Goal: Task Accomplishment & Management: Manage account settings

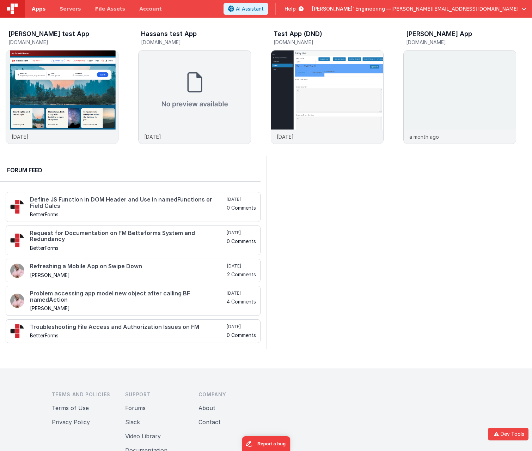
click at [32, 10] on span "Apps" at bounding box center [39, 8] width 14 height 7
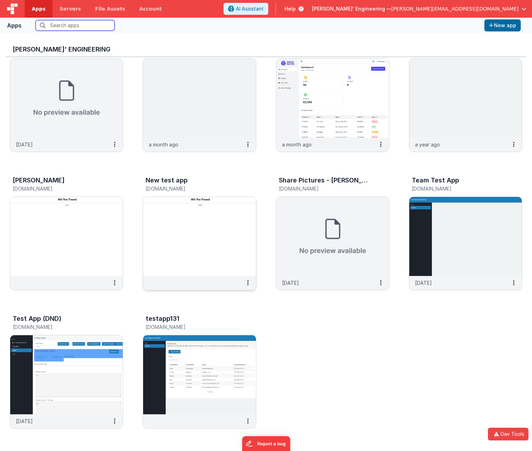
scroll to position [6, 0]
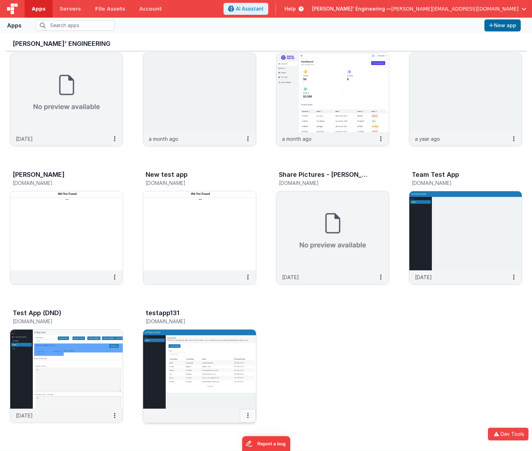
click at [249, 415] on button at bounding box center [248, 415] width 16 height 13
click at [232, 430] on link "Settings" at bounding box center [232, 429] width 49 height 13
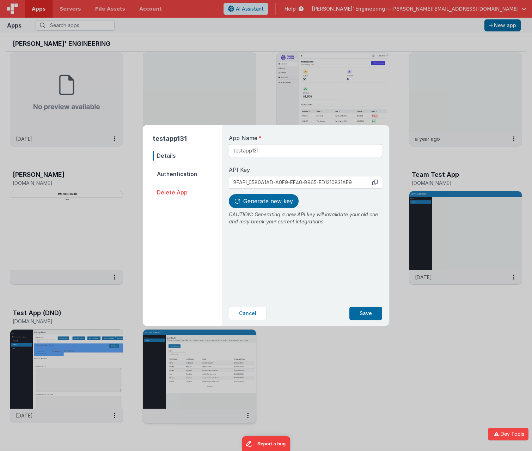
click at [177, 194] on span "Delete App" at bounding box center [187, 192] width 69 height 10
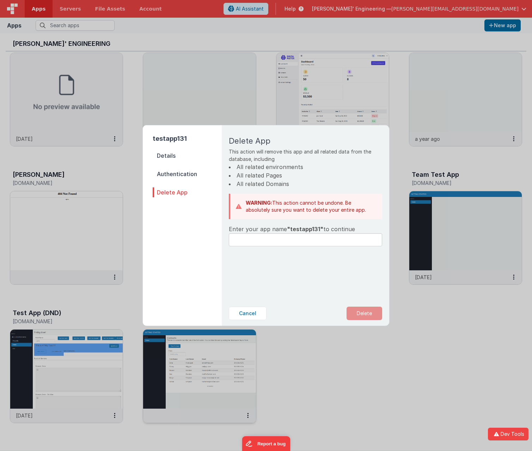
click at [303, 231] on span ""testapp131"" at bounding box center [305, 228] width 36 height 7
copy span "testapp131"
click at [280, 239] on input "text" at bounding box center [305, 239] width 153 height 13
paste input "testapp131"
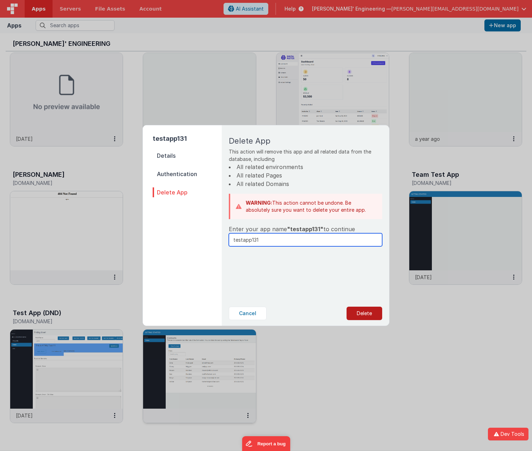
type input "testapp131"
click at [360, 312] on button "Delete" at bounding box center [365, 313] width 36 height 13
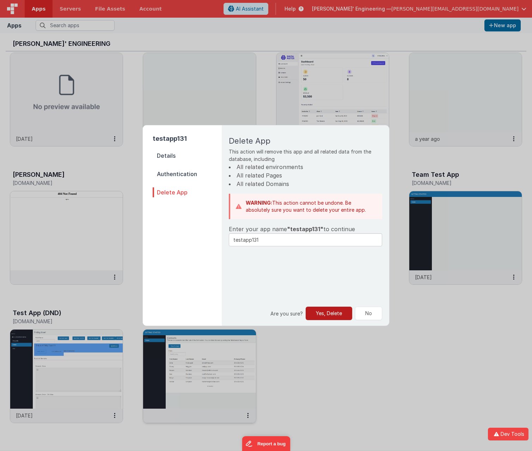
click at [331, 312] on button "Yes, Delete" at bounding box center [329, 313] width 47 height 13
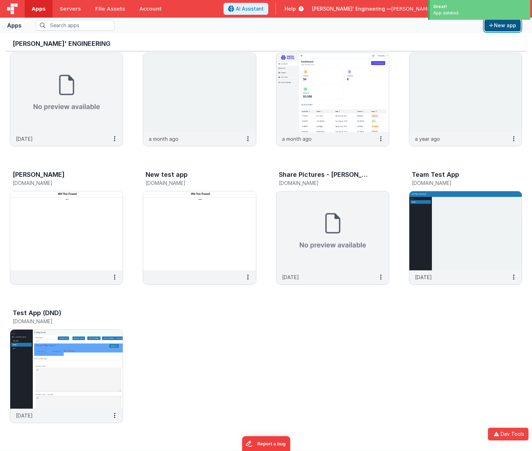
click at [498, 24] on button "New app" at bounding box center [503, 25] width 36 height 12
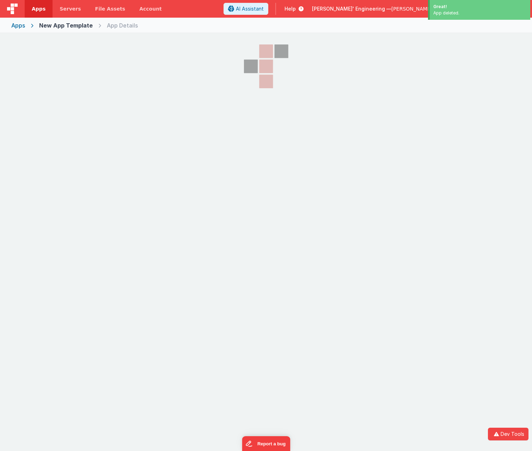
select select "fmbetterforms.com"
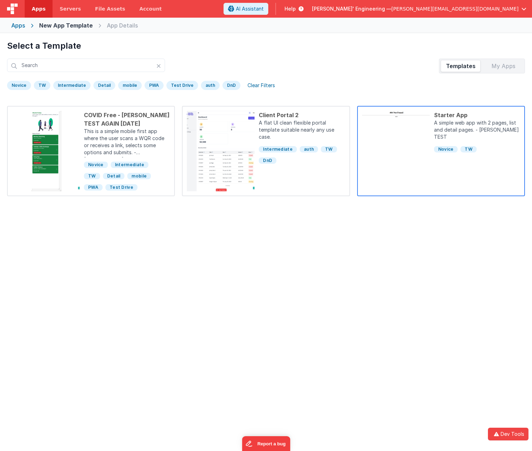
click at [471, 173] on div "Starter App A simple web app with 2 pages, list and detail pages. - JAY TEST No…" at bounding box center [475, 151] width 90 height 80
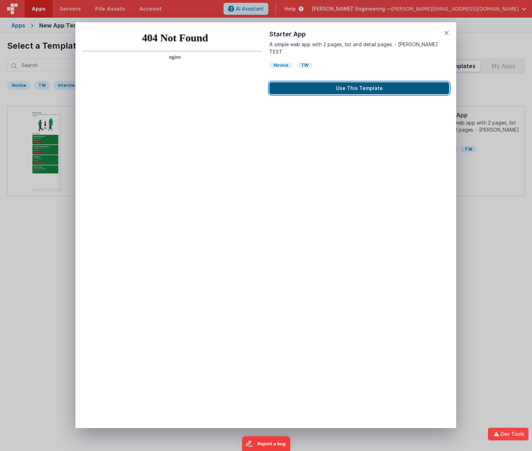
click at [362, 82] on button "Use This Template" at bounding box center [360, 88] width 180 height 12
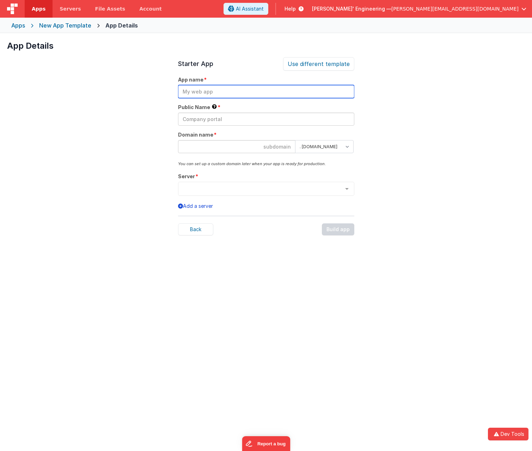
click at [233, 92] on input "text" at bounding box center [266, 91] width 176 height 13
paste input "I click "div[field-id='select-server-dropdown']""
type input "I click "div[field-id='select-server-dropdown']""
drag, startPoint x: 302, startPoint y: 90, endPoint x: 119, endPoint y: 88, distance: 183.8
click at [119, 88] on div "App Details Preview COVID Free - JAY TEST AGAIN July 31 This is a simple mobile…" at bounding box center [266, 258] width 532 height 451
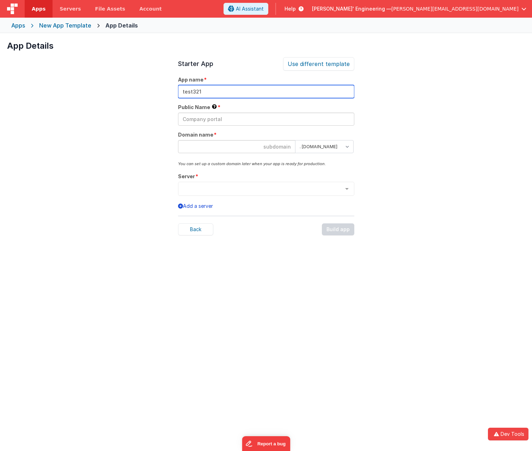
drag, startPoint x: 203, startPoint y: 90, endPoint x: 163, endPoint y: 91, distance: 40.2
click at [163, 91] on div "App Details Preview COVID Free - JAY TEST AGAIN July 31 This is a simple mobile…" at bounding box center [266, 258] width 532 height 451
type input "test321"
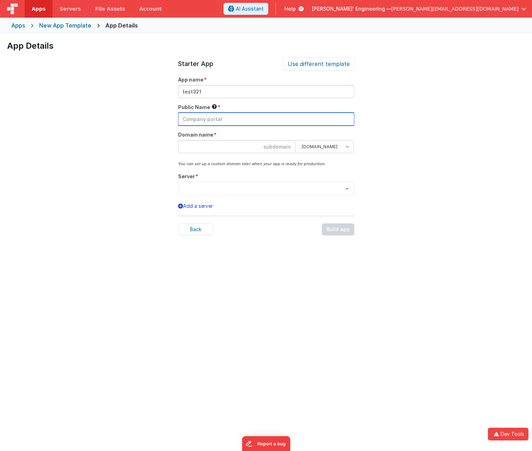
click at [203, 117] on input "text" at bounding box center [266, 119] width 176 height 13
paste input "test321"
type input "test321"
click at [199, 144] on input at bounding box center [236, 146] width 117 height 13
paste input "test321"
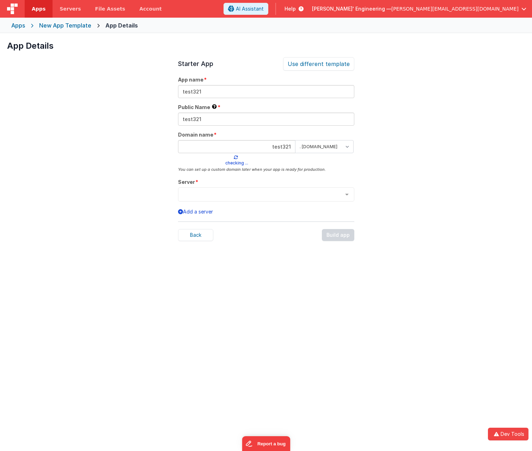
type input "test321"
click at [234, 190] on div at bounding box center [266, 194] width 176 height 14
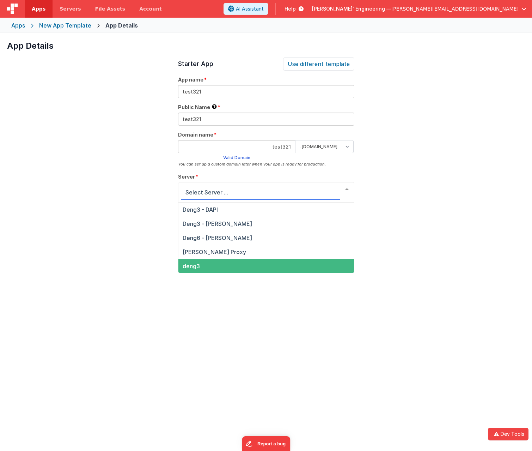
click at [196, 266] on span "deng3" at bounding box center [267, 266] width 176 height 14
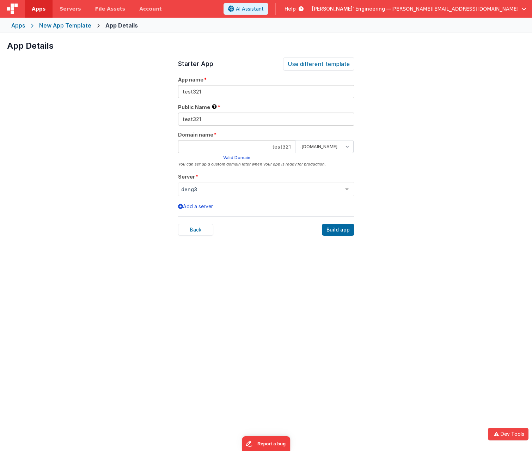
click at [467, 209] on div "App Details Preview COVID Free - JAY TEST AGAIN July 31 This is a simple mobile…" at bounding box center [266, 258] width 532 height 451
click at [337, 230] on div "Build app" at bounding box center [338, 230] width 32 height 12
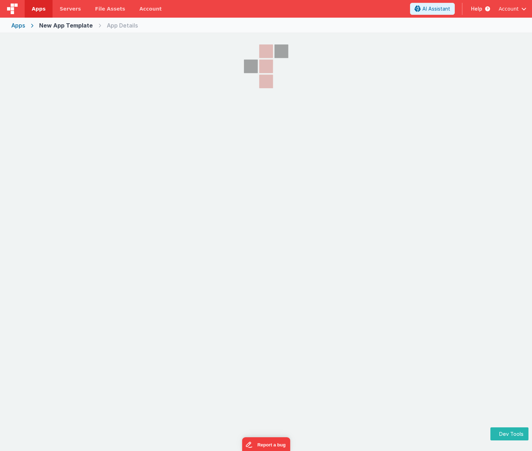
select select "fmbetterforms.com"
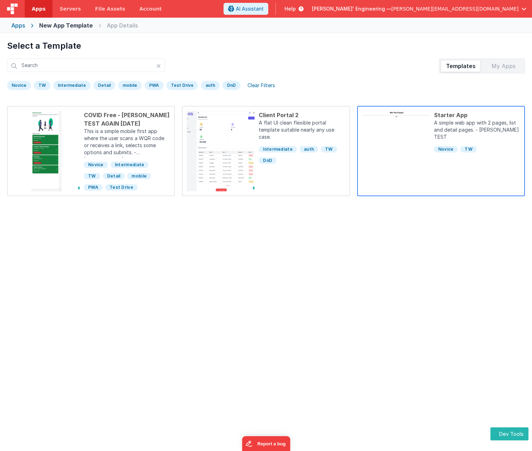
click at [481, 174] on div "Starter App A simple web app with 2 pages, list and detail pages. - JAY TEST No…" at bounding box center [475, 151] width 90 height 80
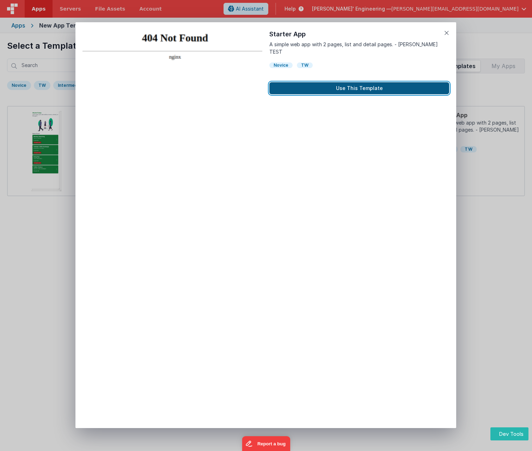
click at [315, 82] on button "Use This Template" at bounding box center [360, 88] width 180 height 12
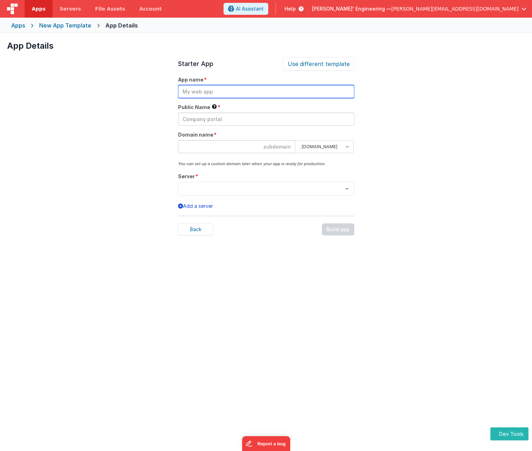
click at [206, 95] on input "text" at bounding box center [266, 91] width 176 height 13
paste input "test321"
drag, startPoint x: 214, startPoint y: 91, endPoint x: 147, endPoint y: 89, distance: 66.7
click at [147, 89] on div "App Details Preview COVID Free - JAY TEST AGAIN July 31 This is a simple mobile…" at bounding box center [266, 258] width 532 height 451
type input "test3211"
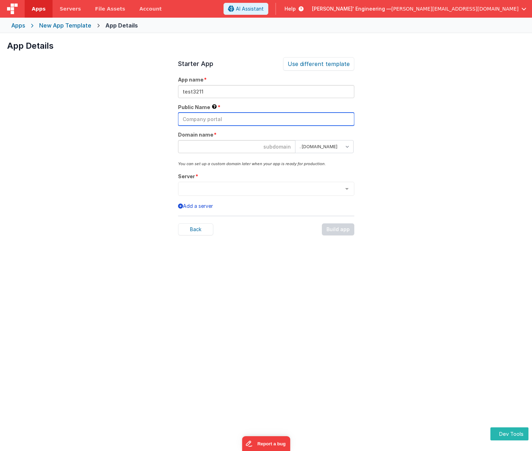
click at [213, 113] on input "text" at bounding box center [266, 119] width 176 height 13
paste input "test3211"
type input "test3211"
click at [227, 152] on input at bounding box center [236, 146] width 117 height 13
paste input "test3211"
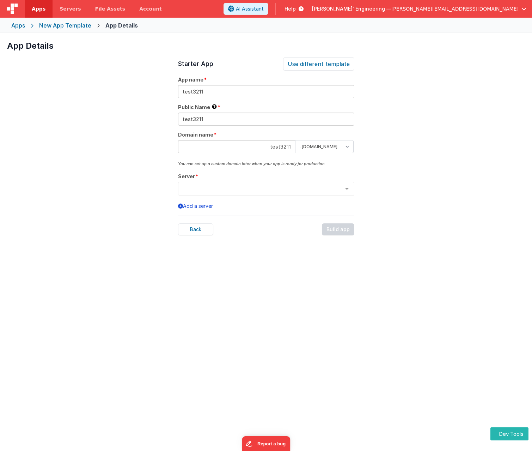
type input "test3211"
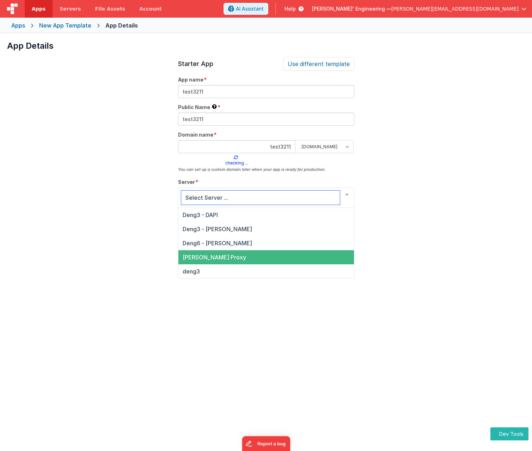
click at [216, 263] on span "Eduardo - BF Proxy" at bounding box center [267, 257] width 176 height 14
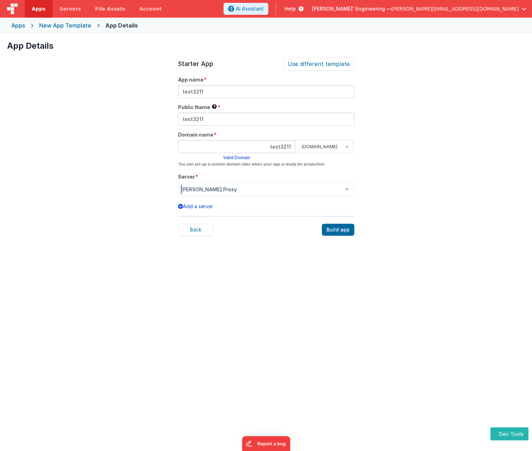
drag, startPoint x: 217, startPoint y: 196, endPoint x: 218, endPoint y: 200, distance: 4.4
click at [218, 196] on div "Eduardo - BF Proxy" at bounding box center [266, 189] width 176 height 14
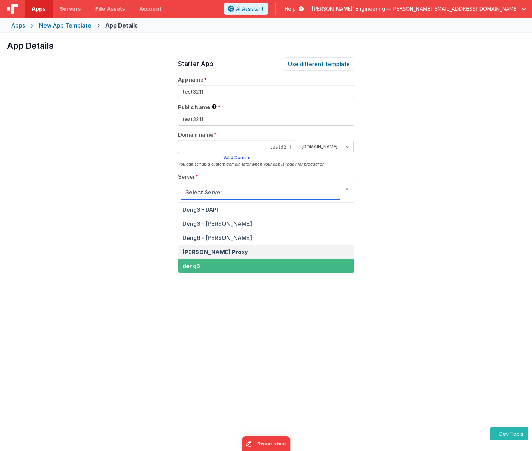
click at [218, 265] on span "deng3" at bounding box center [267, 266] width 176 height 14
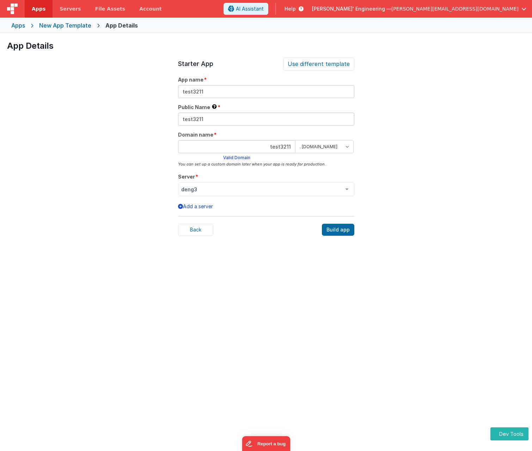
click at [424, 177] on div "App Details Preview COVID Free - JAY TEST AGAIN July 31 This is a simple mobile…" at bounding box center [266, 258] width 532 height 451
click at [344, 233] on div "Build app" at bounding box center [338, 230] width 32 height 12
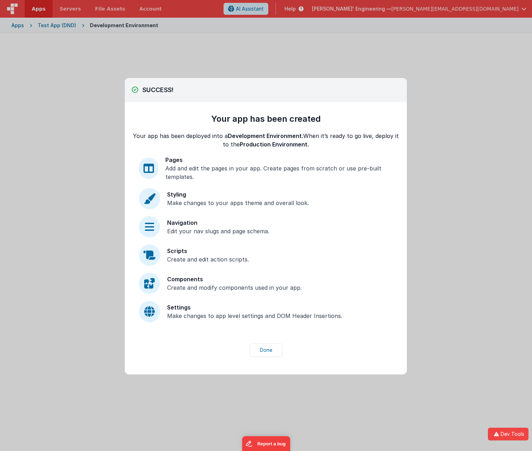
click at [272, 119] on div "Your app has been created" at bounding box center [266, 118] width 110 height 11
drag, startPoint x: 213, startPoint y: 119, endPoint x: 288, endPoint y: 121, distance: 74.1
click at [288, 121] on div "Your app has been created" at bounding box center [266, 118] width 110 height 11
click at [269, 349] on button "Done" at bounding box center [266, 349] width 33 height 13
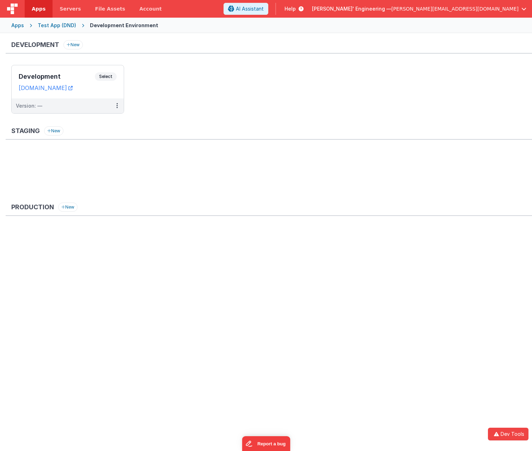
click at [34, 5] on span "Apps" at bounding box center [39, 8] width 14 height 7
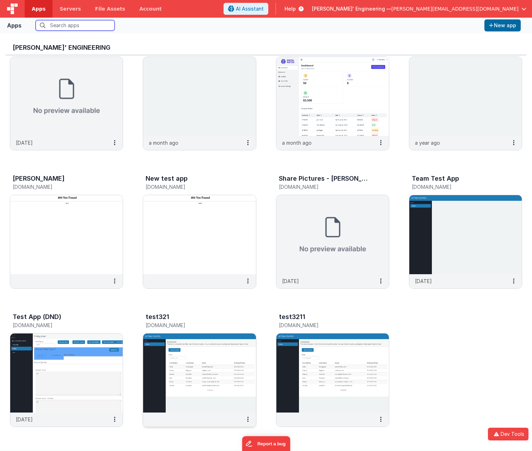
scroll to position [6, 0]
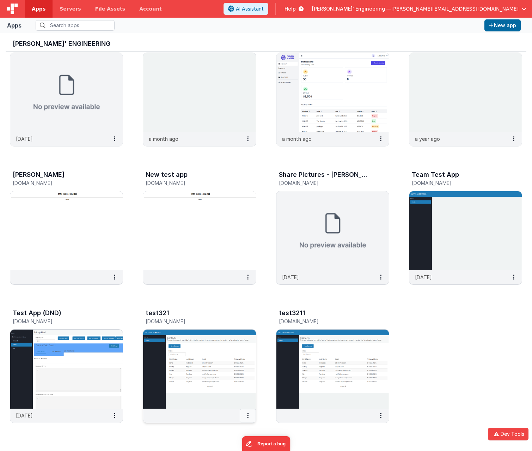
click at [251, 415] on button at bounding box center [248, 415] width 16 height 13
click at [225, 429] on link "Settings" at bounding box center [232, 429] width 49 height 13
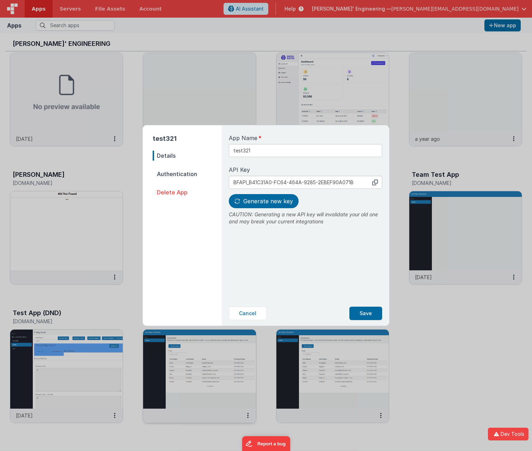
click at [172, 191] on span "Delete App" at bounding box center [187, 192] width 69 height 10
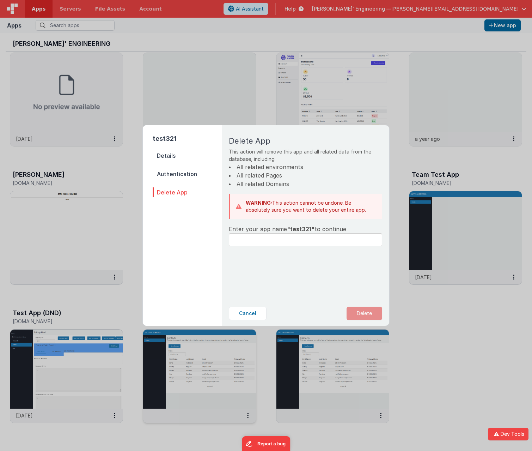
click at [301, 229] on span ""test321"" at bounding box center [301, 228] width 28 height 7
copy span "test321"
click at [279, 240] on input "text" at bounding box center [305, 239] width 153 height 13
paste input "test321"
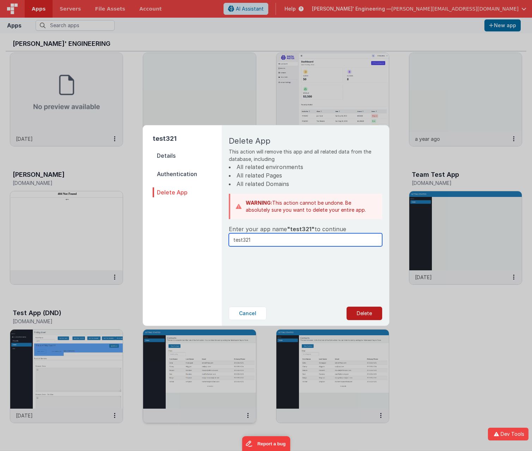
type input "test321"
click at [359, 314] on button "Delete" at bounding box center [365, 313] width 36 height 13
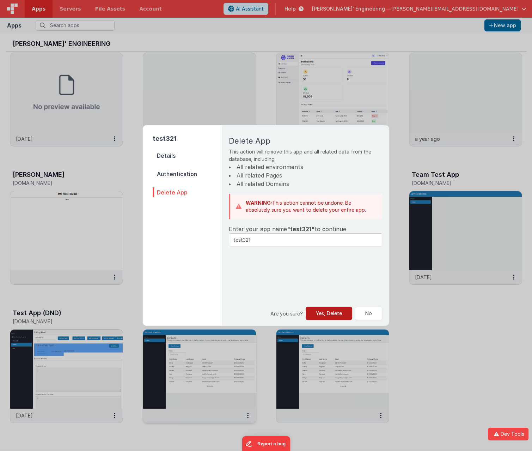
click at [328, 312] on button "Yes, Delete" at bounding box center [329, 313] width 47 height 13
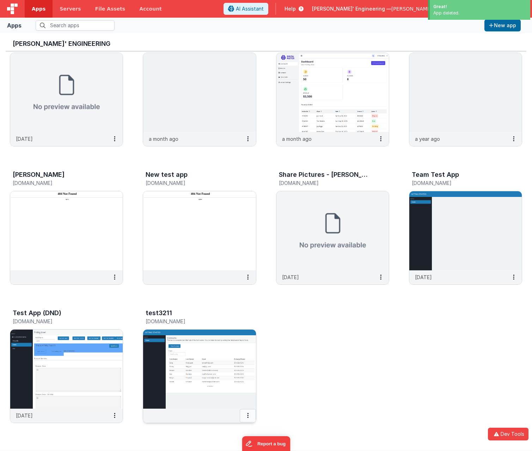
click at [249, 414] on button at bounding box center [248, 415] width 16 height 13
click at [229, 430] on link "Settings" at bounding box center [232, 429] width 49 height 13
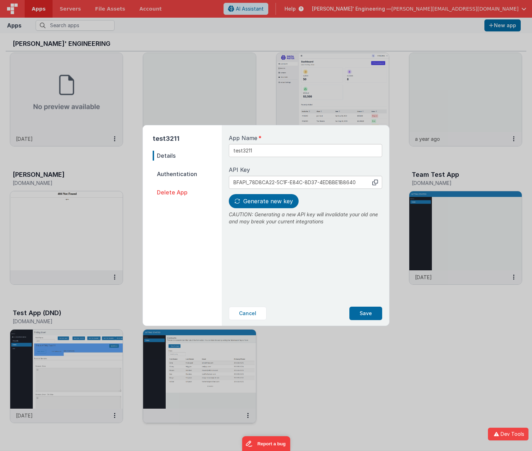
click at [170, 194] on span "Delete App" at bounding box center [187, 192] width 69 height 10
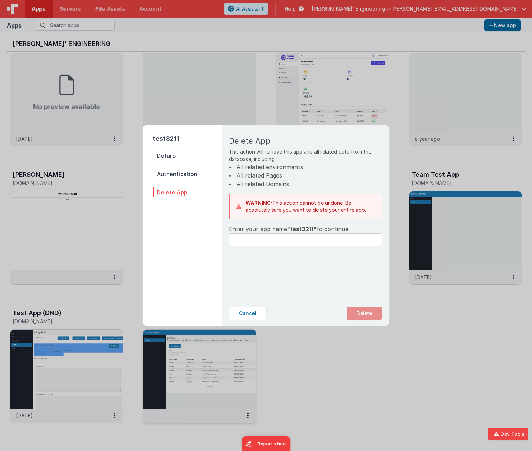
click at [296, 228] on span ""test3211"" at bounding box center [302, 228] width 30 height 7
copy span "test3211"
click at [281, 243] on input "text" at bounding box center [305, 239] width 153 height 13
paste input "test3211"
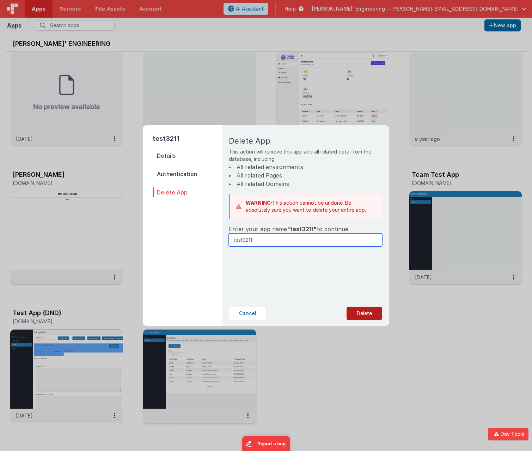
type input "test3211"
click at [367, 318] on button "Delete" at bounding box center [365, 313] width 36 height 13
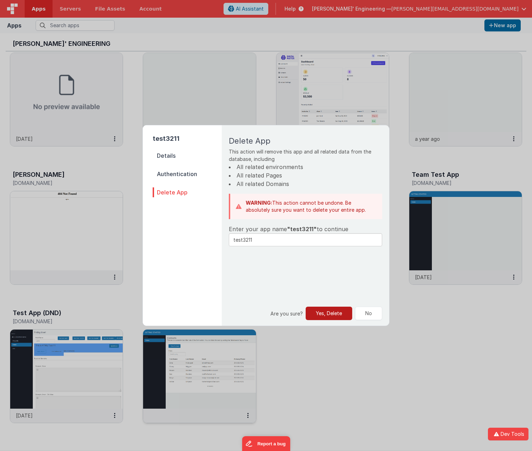
click at [336, 313] on button "Yes, Delete" at bounding box center [329, 313] width 47 height 13
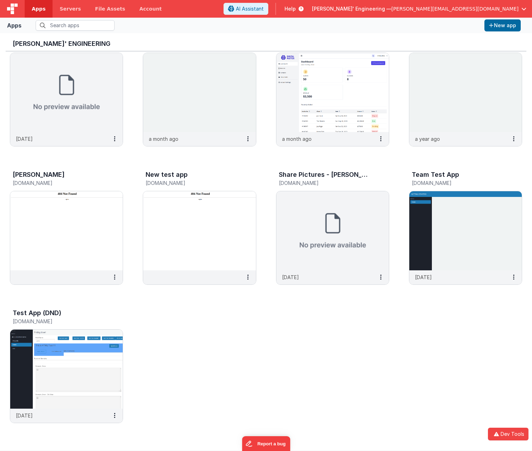
click at [32, 5] on link "Apps" at bounding box center [39, 9] width 28 height 18
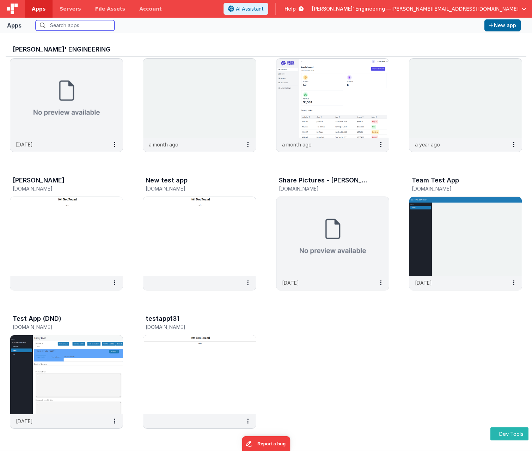
scroll to position [6, 0]
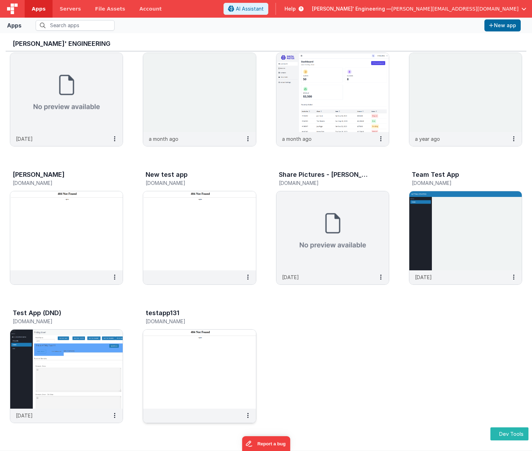
click at [233, 387] on img at bounding box center [199, 369] width 113 height 79
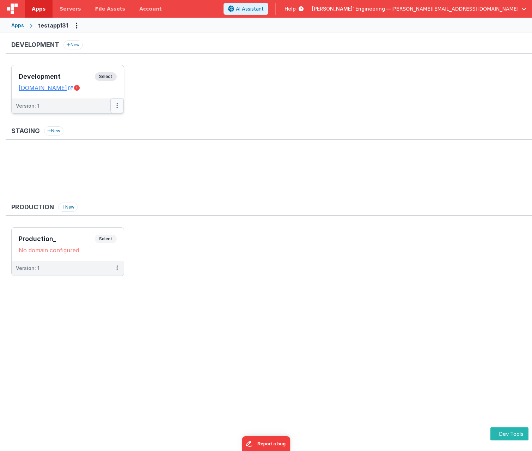
click at [118, 106] on button at bounding box center [116, 105] width 13 height 15
click at [87, 123] on link "Edit" at bounding box center [93, 121] width 62 height 13
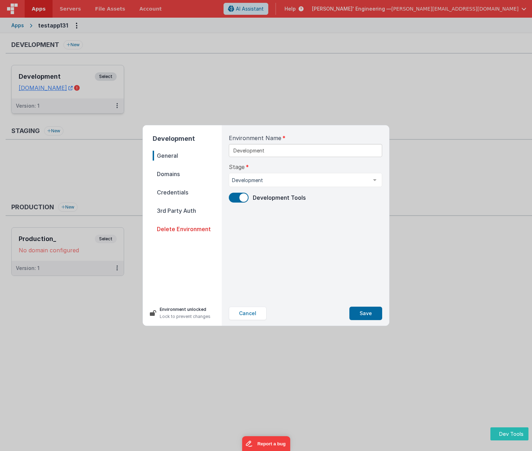
click at [167, 193] on span "Credentials" at bounding box center [187, 192] width 69 height 10
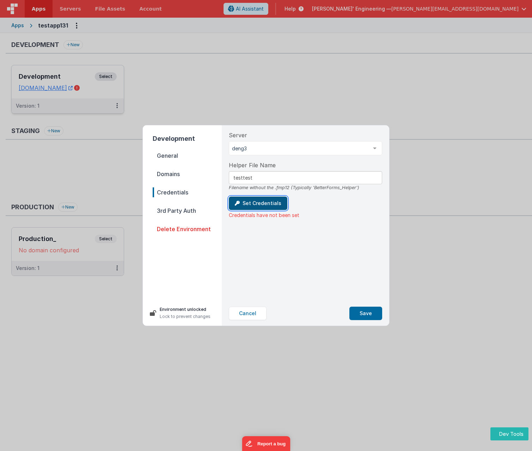
click at [265, 204] on button "Set Credentials" at bounding box center [258, 203] width 59 height 13
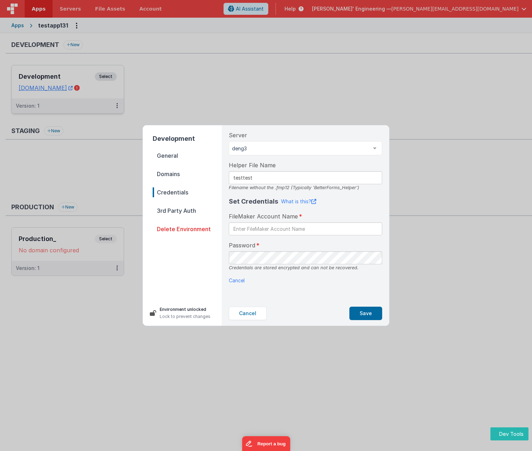
click at [165, 174] on span "Domains" at bounding box center [187, 174] width 69 height 10
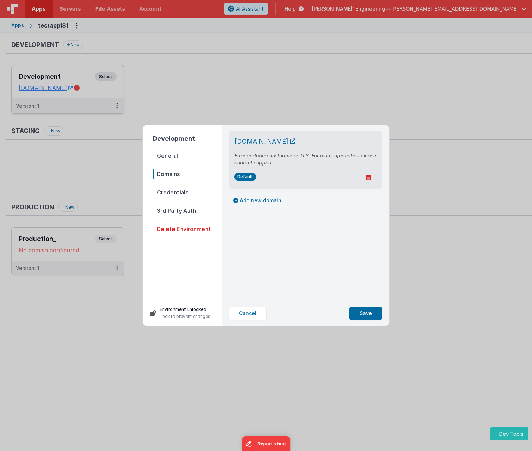
click at [173, 190] on span "Credentials" at bounding box center [187, 192] width 69 height 10
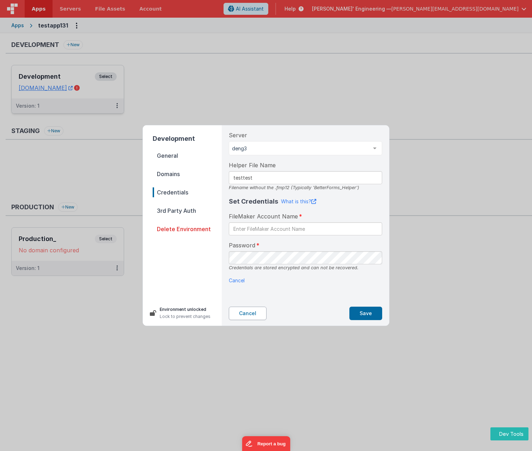
click at [254, 315] on button "Cancel" at bounding box center [248, 313] width 38 height 13
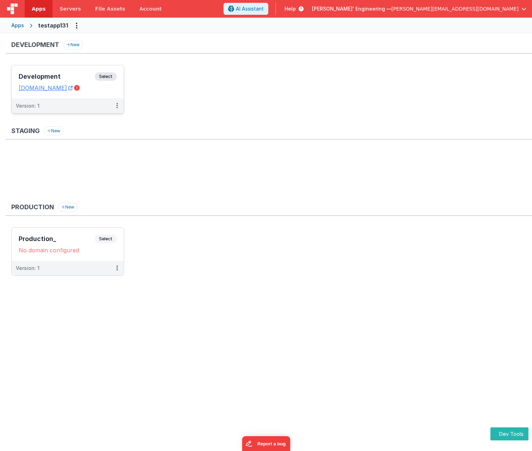
click at [33, 7] on span "Apps" at bounding box center [39, 8] width 14 height 7
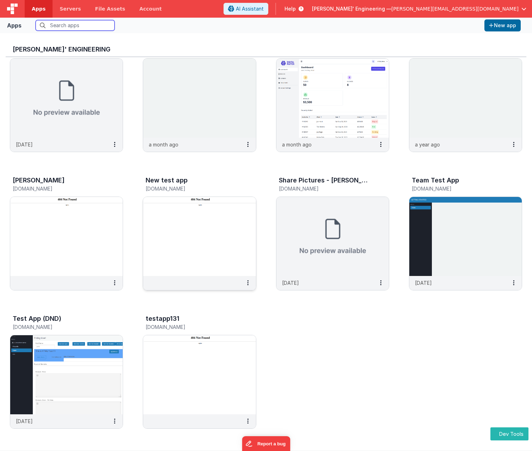
scroll to position [6, 0]
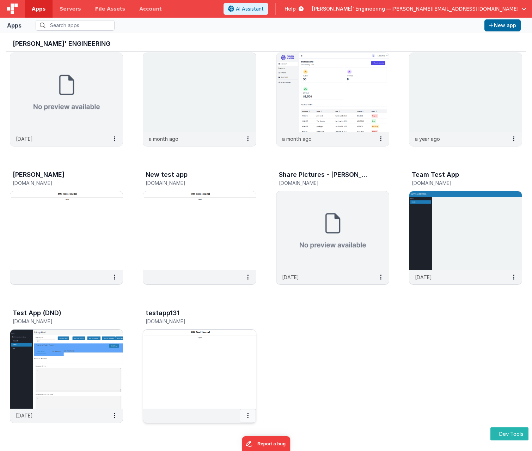
click at [249, 416] on button at bounding box center [248, 415] width 16 height 13
click at [228, 428] on link "Settings" at bounding box center [232, 429] width 49 height 13
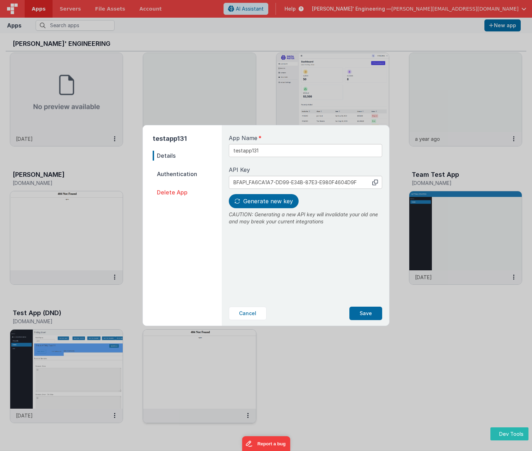
click at [177, 165] on nav "Details Authentication Delete App" at bounding box center [187, 235] width 69 height 169
click at [179, 173] on span "Authentication" at bounding box center [187, 174] width 69 height 10
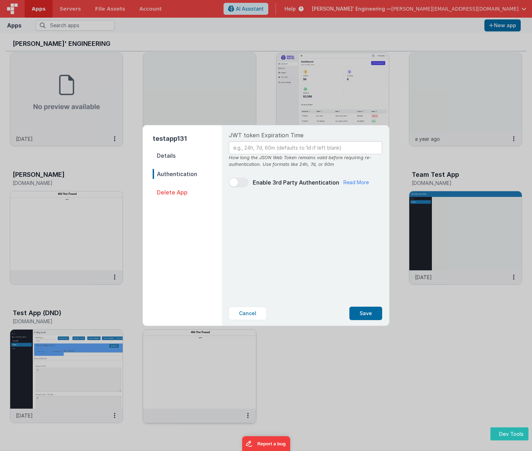
click at [173, 190] on span "Delete App" at bounding box center [187, 192] width 69 height 10
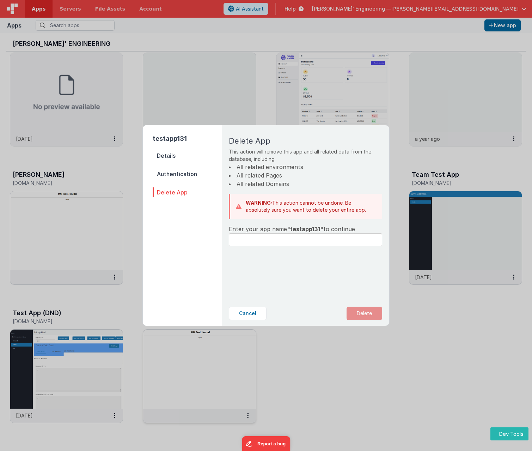
click at [303, 228] on span ""testapp131"" at bounding box center [305, 228] width 36 height 7
copy span "testapp131"
click at [294, 241] on input "text" at bounding box center [305, 239] width 153 height 13
paste input "testapp131"
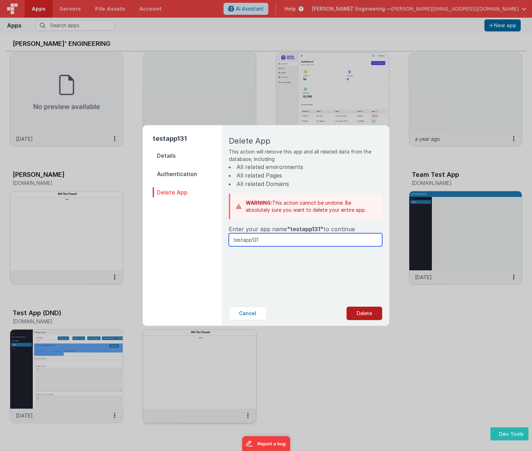
type input "testapp131"
click at [365, 319] on button "Delete" at bounding box center [365, 313] width 36 height 13
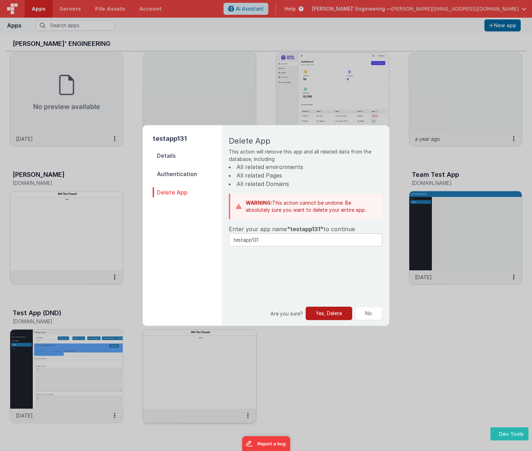
click at [331, 311] on button "Yes, Delete" at bounding box center [329, 313] width 47 height 13
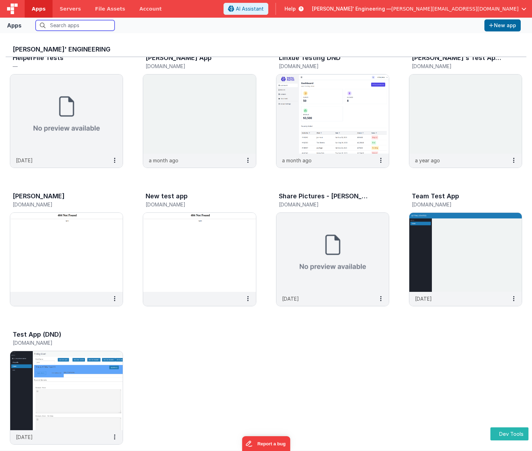
scroll to position [170, 0]
